Goal: Information Seeking & Learning: Learn about a topic

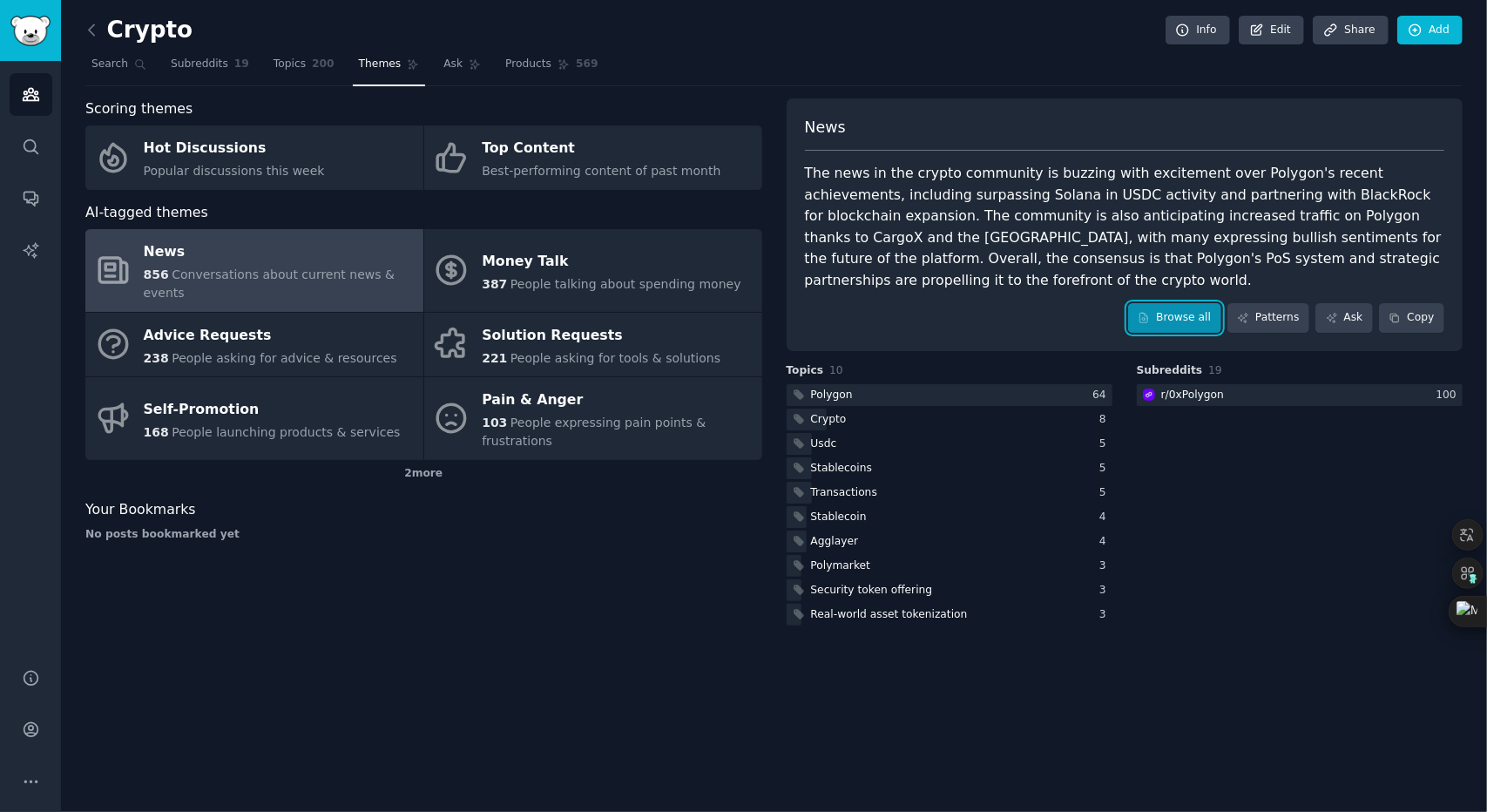
click at [1155, 303] on link "Browse all" at bounding box center [1174, 318] width 93 height 30
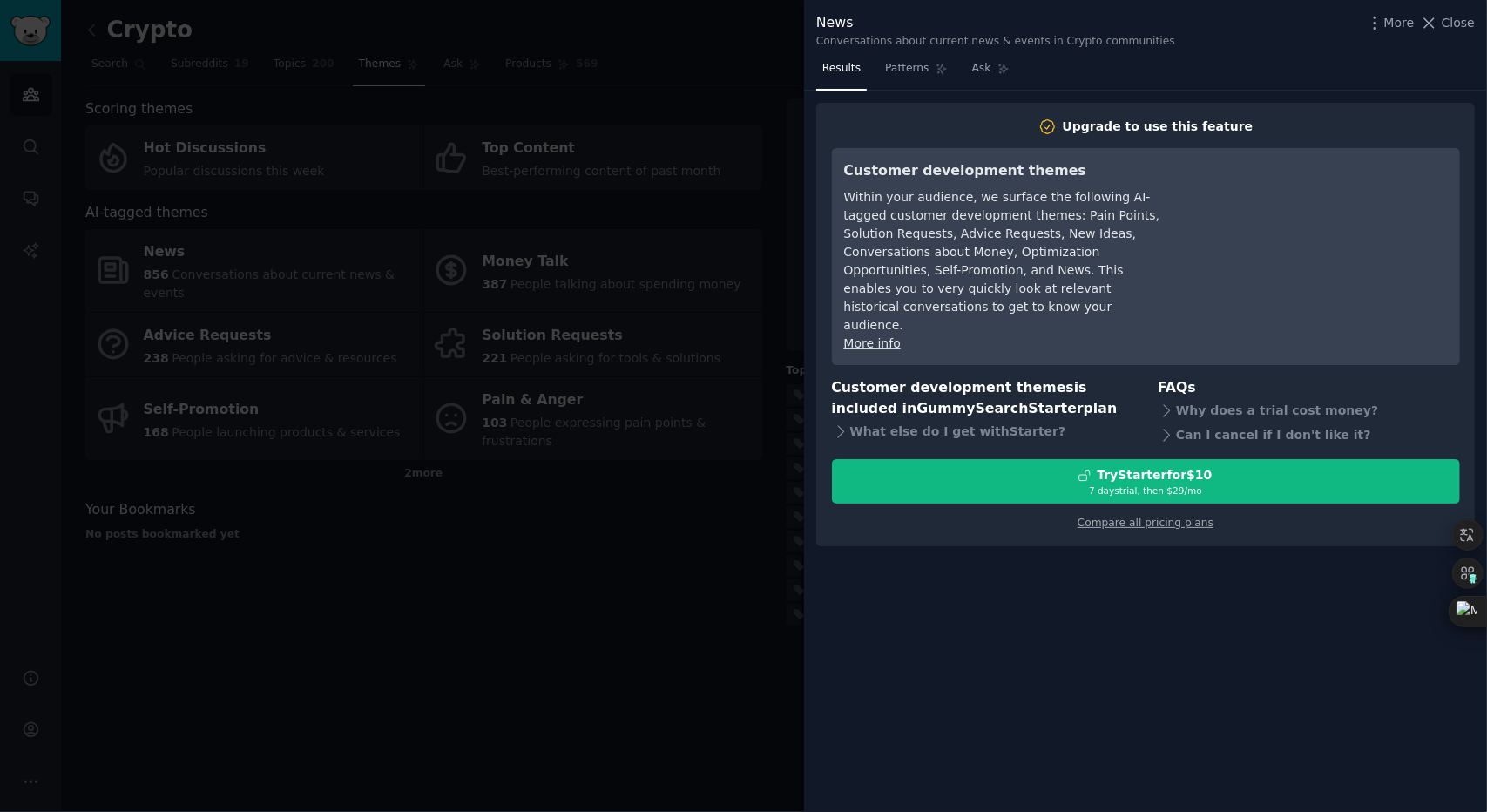
click at [723, 455] on div at bounding box center [743, 406] width 1487 height 812
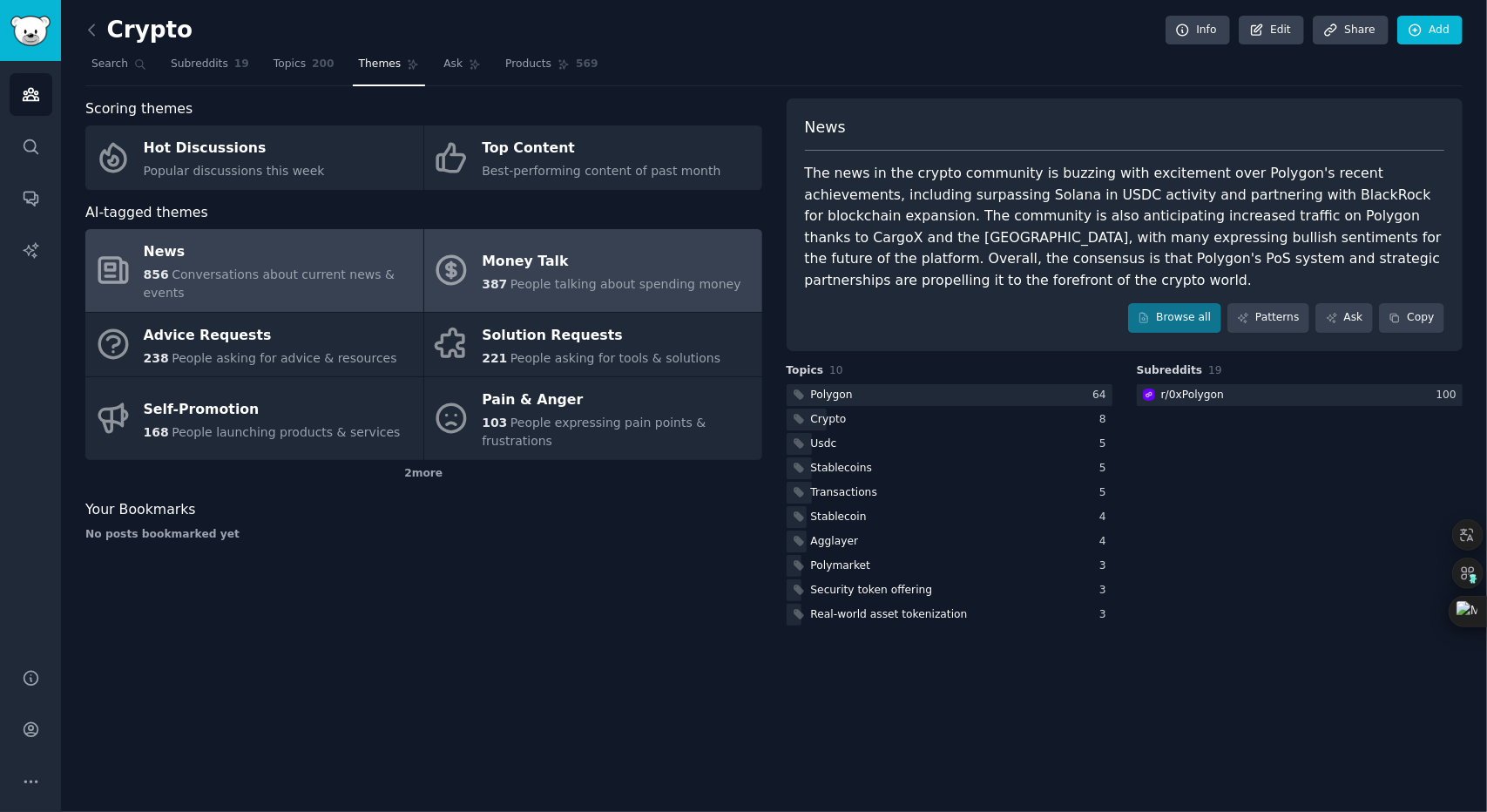
click at [558, 258] on div "Money Talk" at bounding box center [611, 261] width 259 height 28
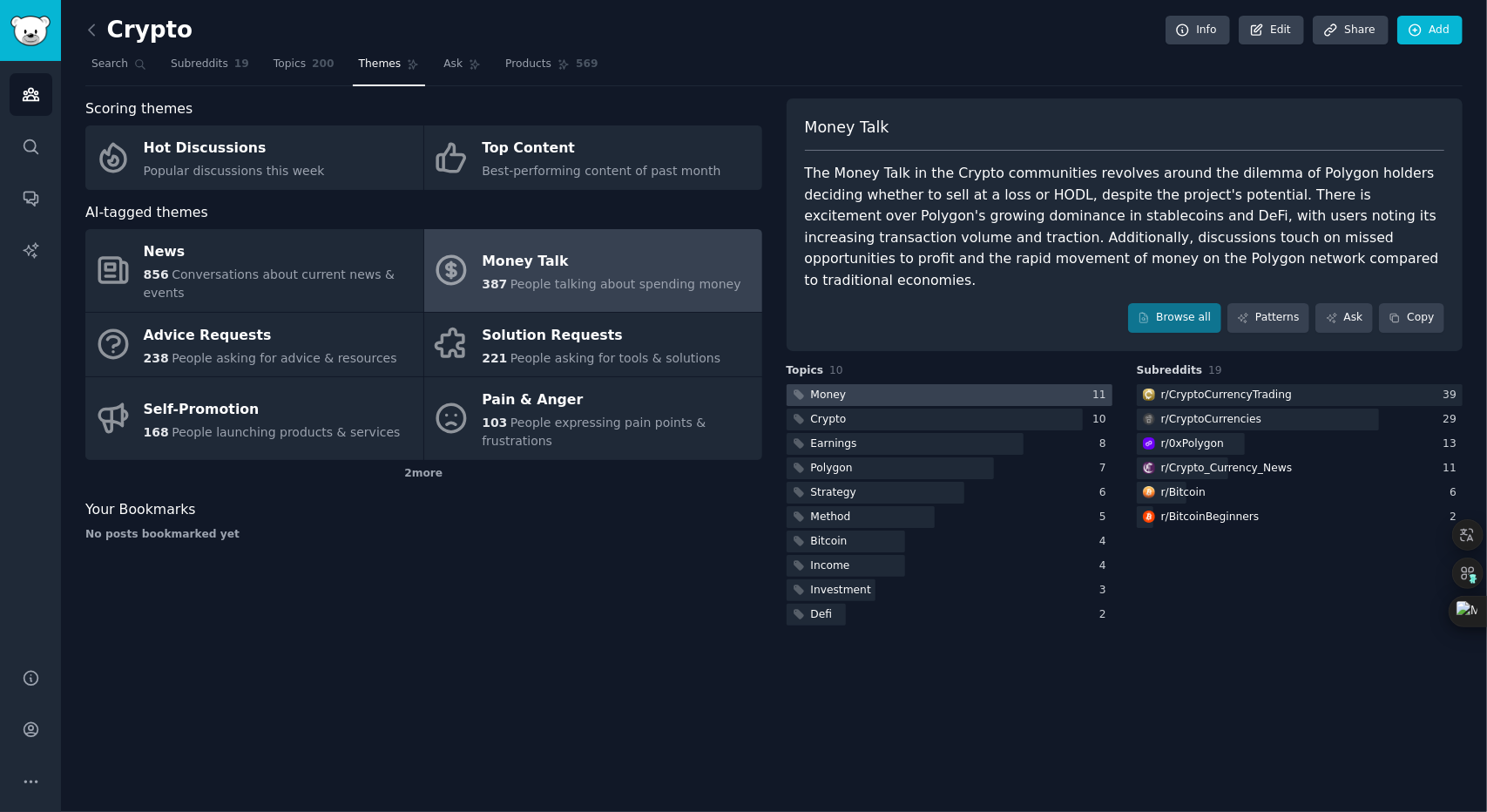
click at [963, 384] on div at bounding box center [949, 395] width 326 height 22
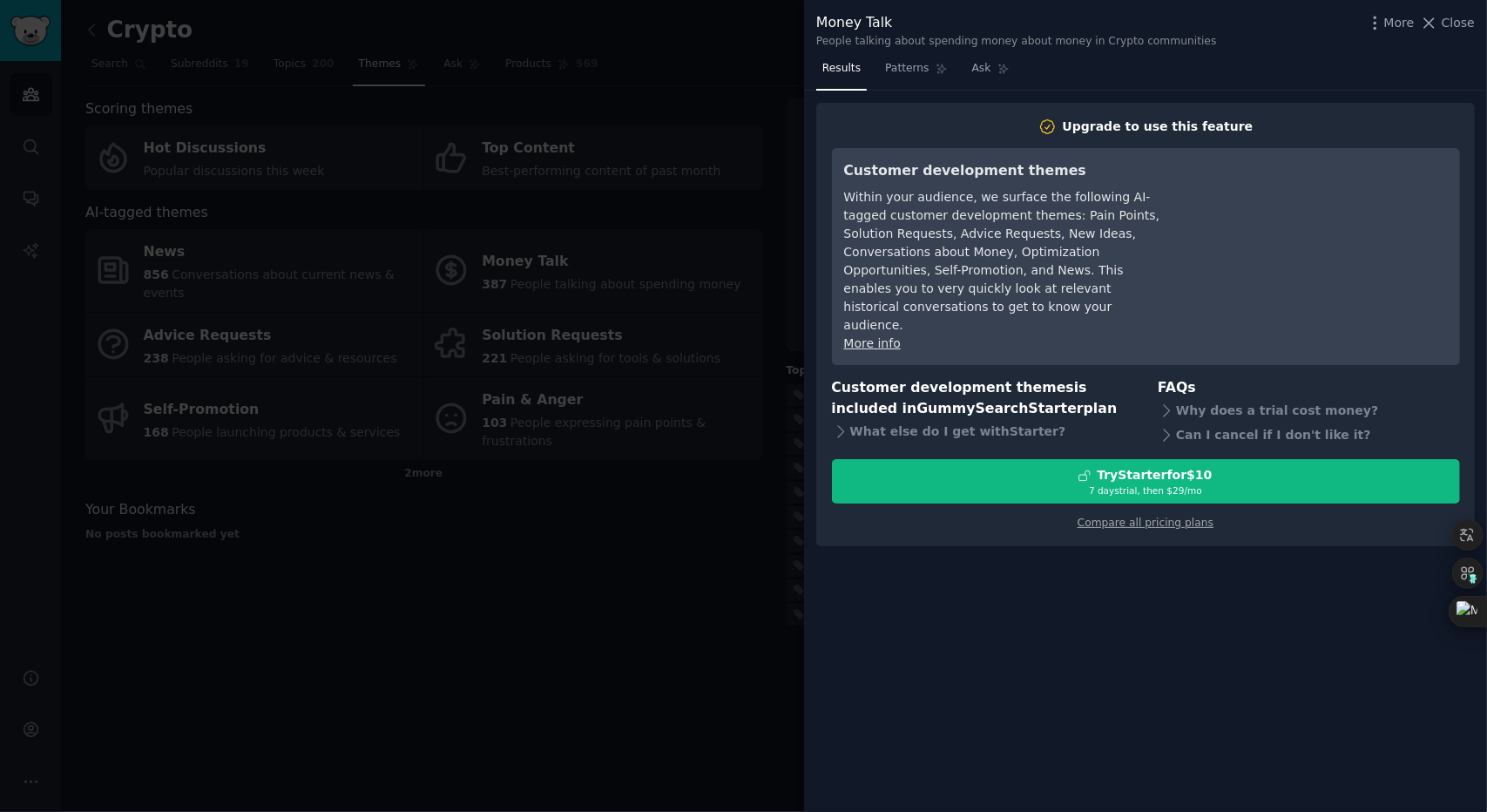
click at [624, 367] on div at bounding box center [743, 406] width 1487 height 812
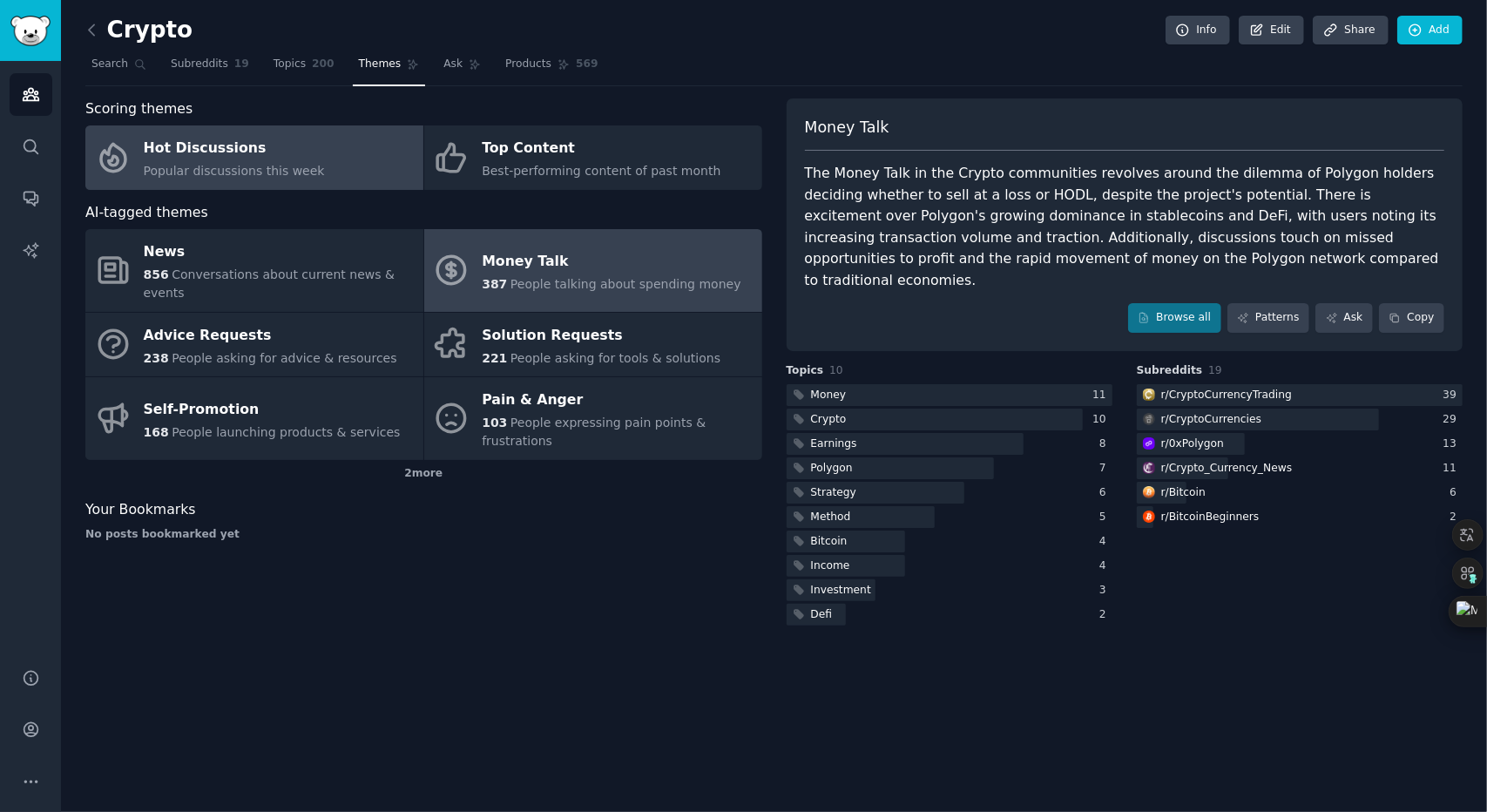
click at [244, 166] on span "Popular discussions this week" at bounding box center [234, 171] width 181 height 14
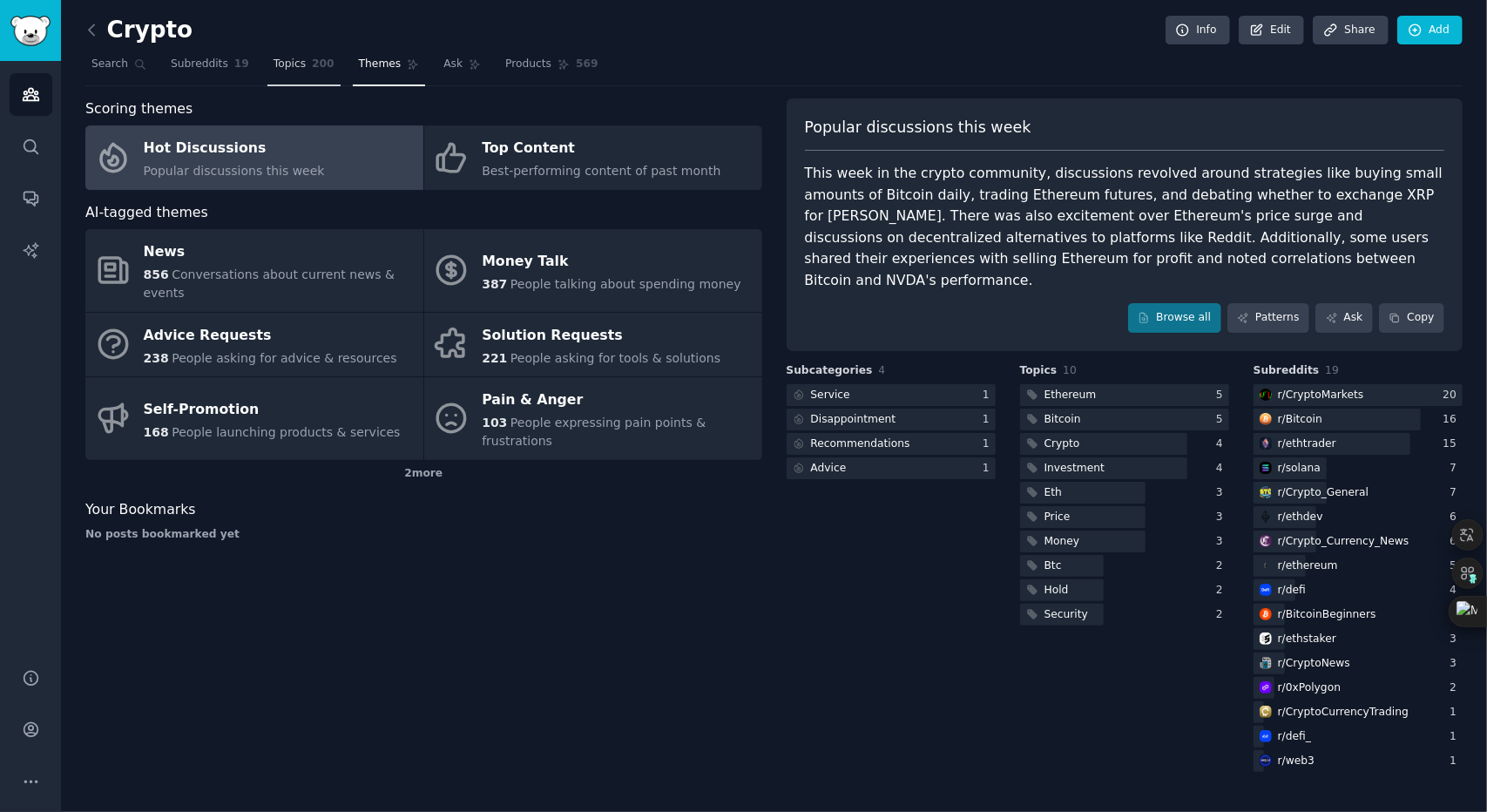
click at [284, 72] on link "Topics 200" at bounding box center [304, 68] width 73 height 35
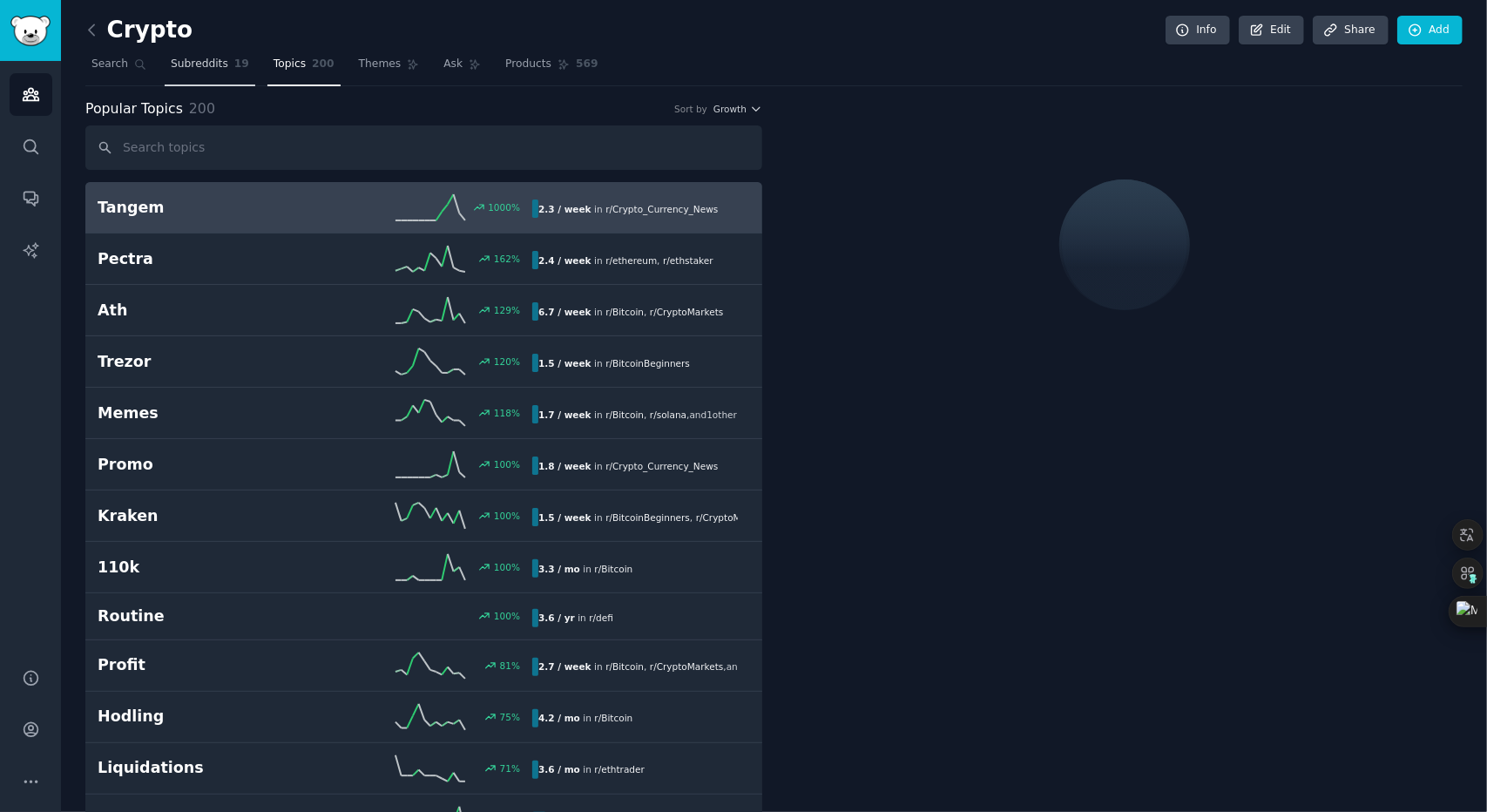
click at [229, 77] on link "Subreddits 19" at bounding box center [210, 68] width 91 height 35
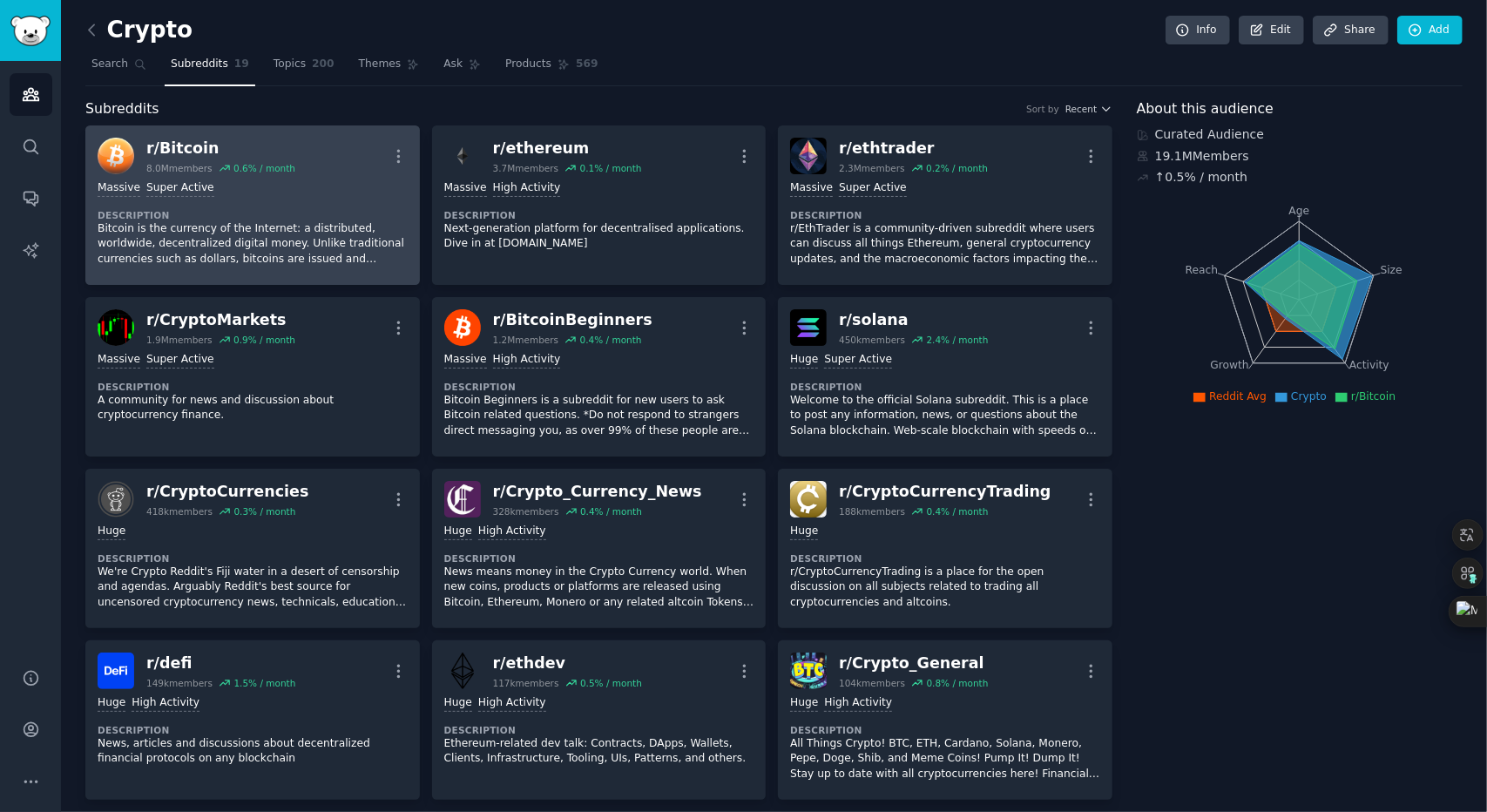
click at [298, 243] on p "Bitcoin is the currency of the Internet: a distributed, worldwide, decentralize…" at bounding box center [253, 244] width 310 height 46
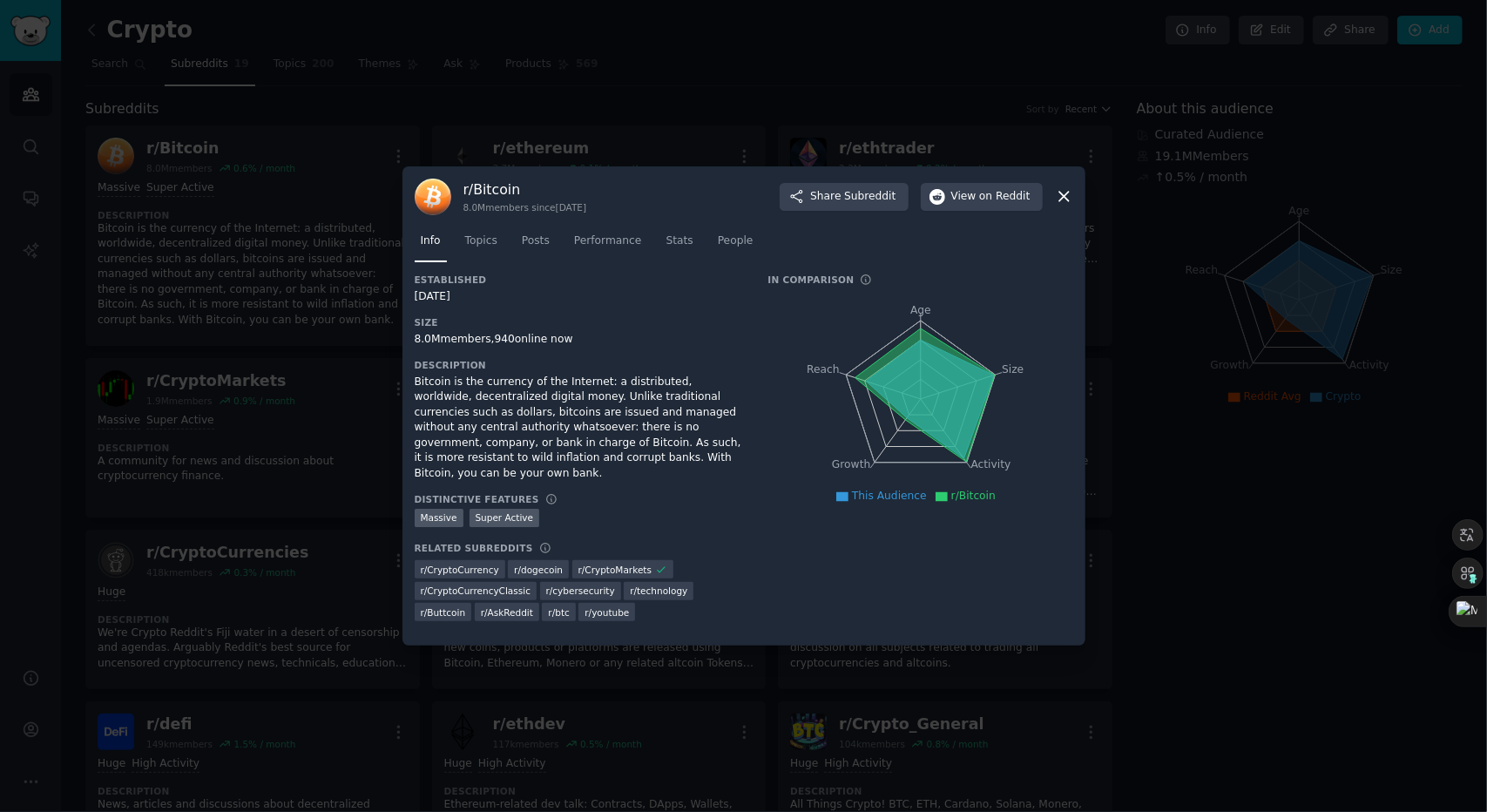
click at [111, 465] on div at bounding box center [743, 406] width 1487 height 812
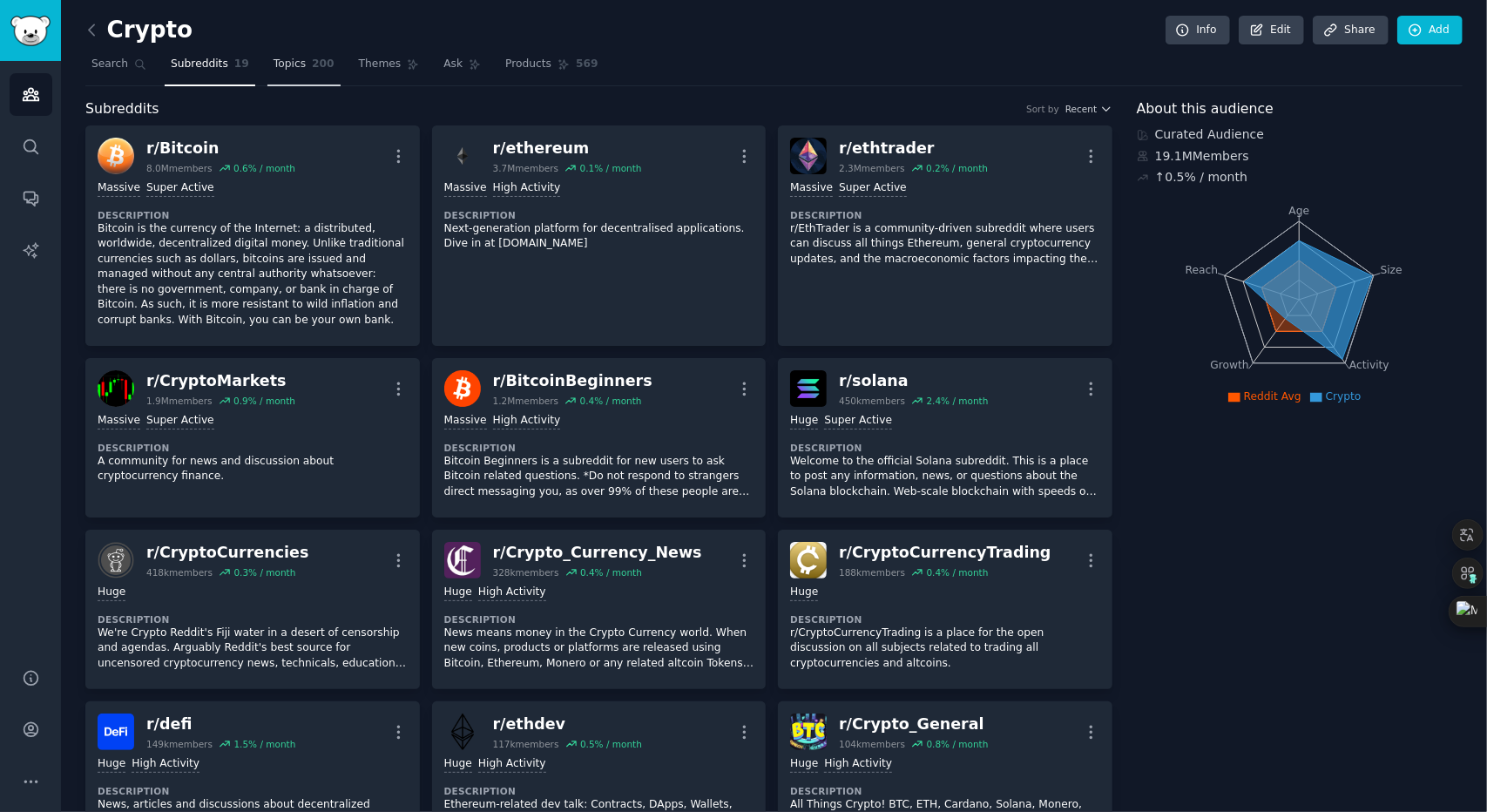
click at [279, 65] on span "Topics" at bounding box center [290, 64] width 33 height 15
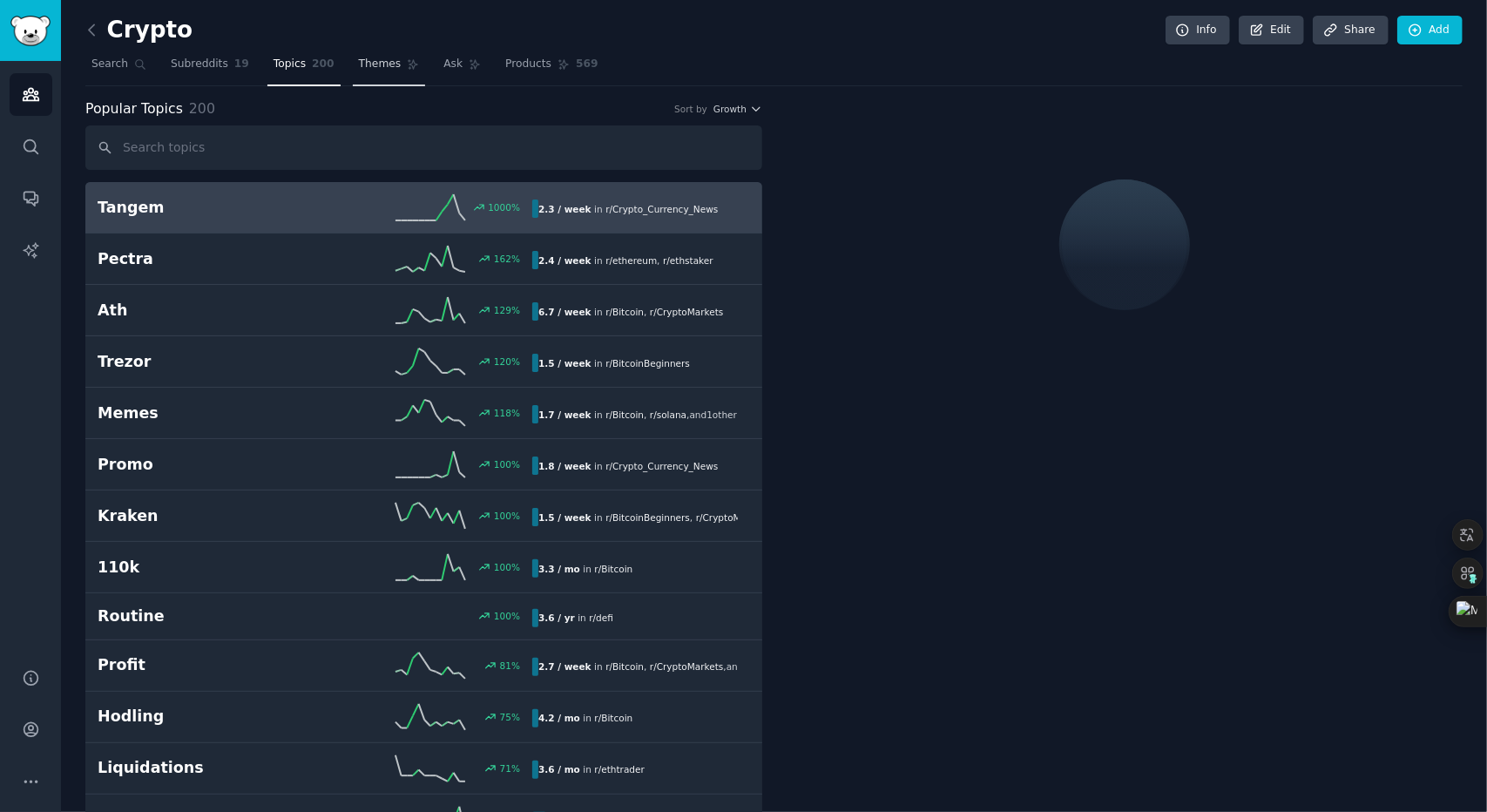
click at [353, 76] on link "Themes" at bounding box center [389, 68] width 73 height 35
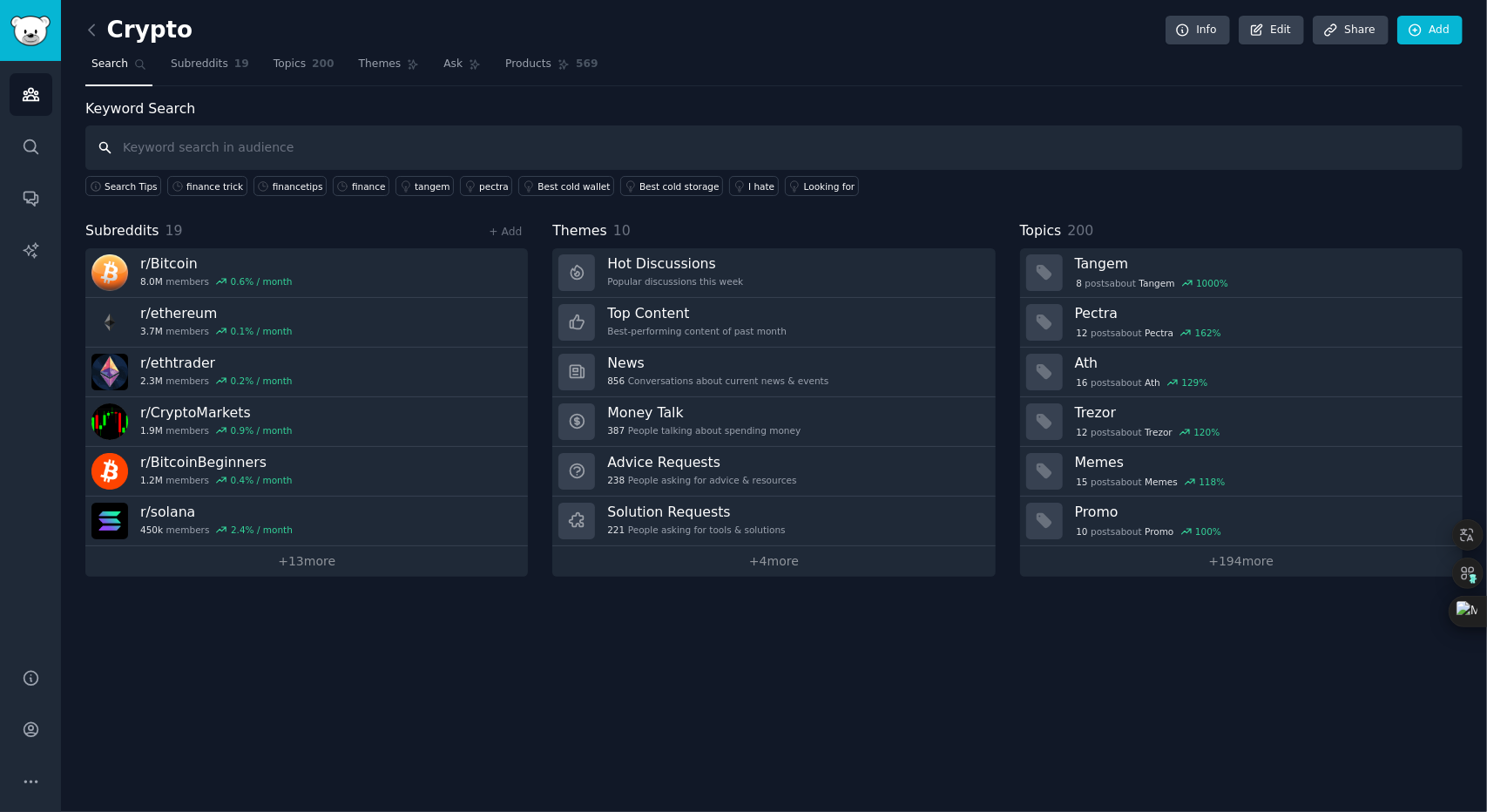
click at [272, 143] on input "text" at bounding box center [774, 147] width 1377 height 44
click at [273, 186] on div "financetips" at bounding box center [298, 186] width 51 height 12
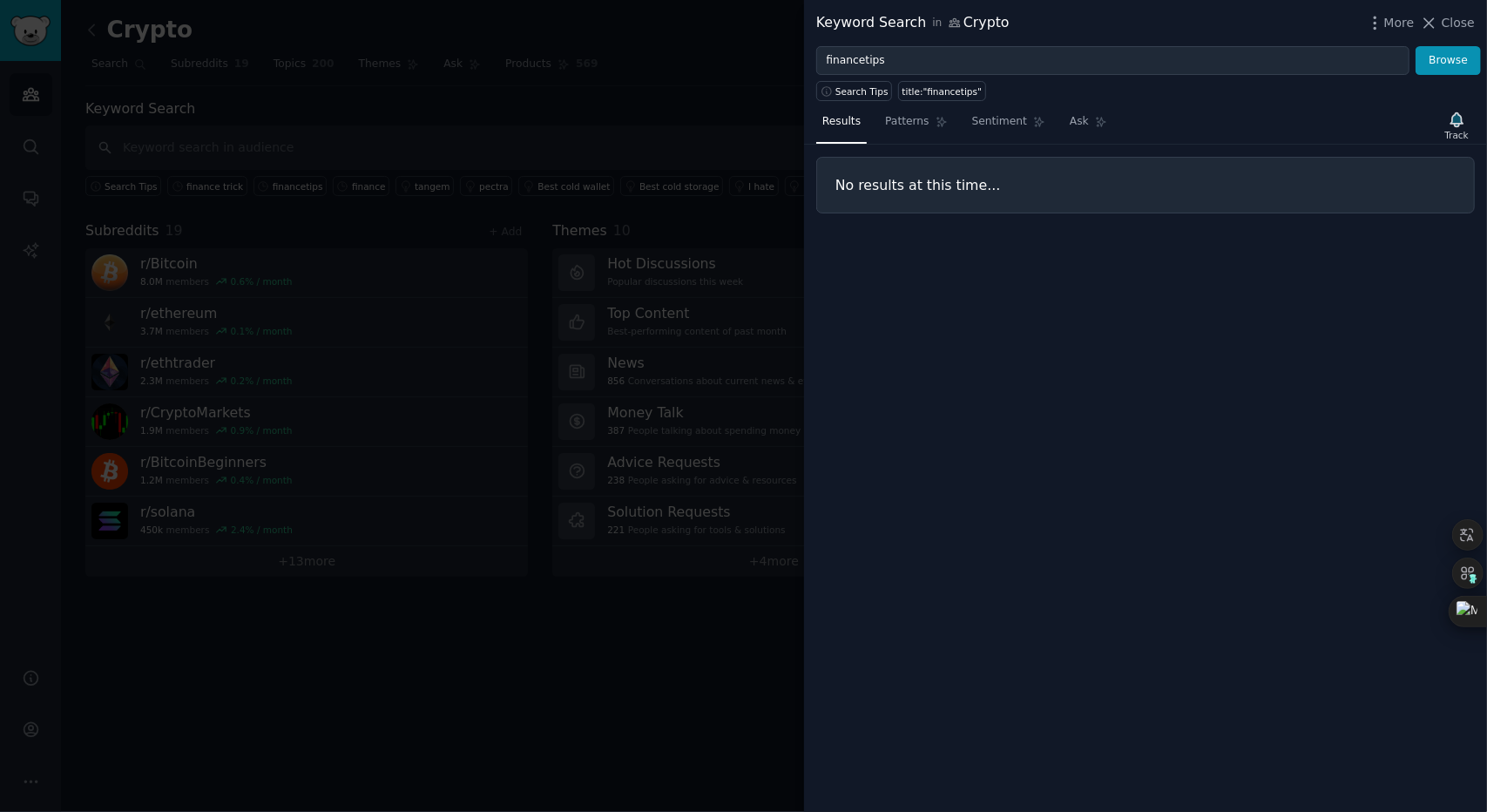
click at [522, 236] on div at bounding box center [743, 406] width 1487 height 812
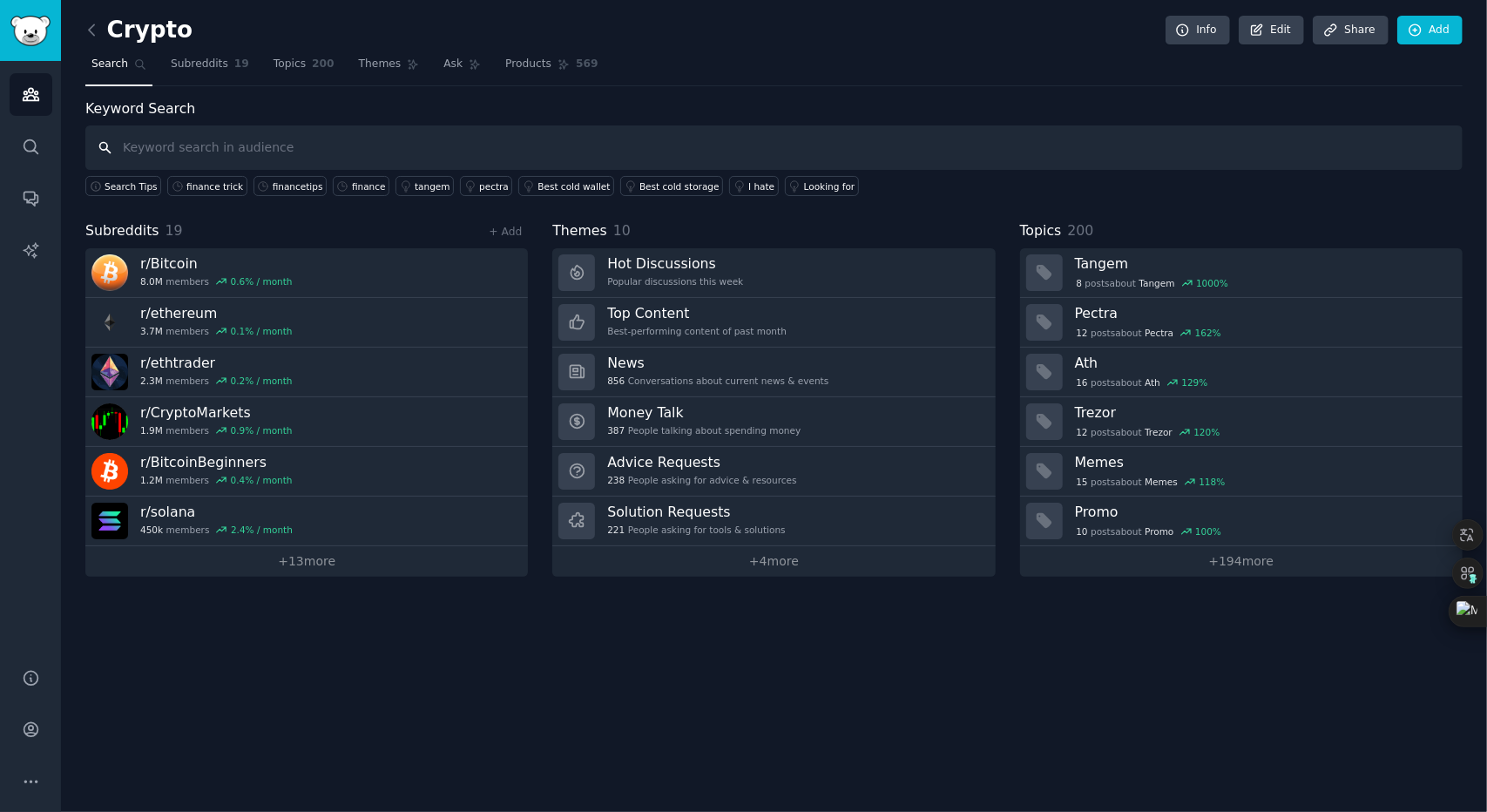
click at [221, 144] on input "text" at bounding box center [774, 147] width 1377 height 44
